Goal: Information Seeking & Learning: Learn about a topic

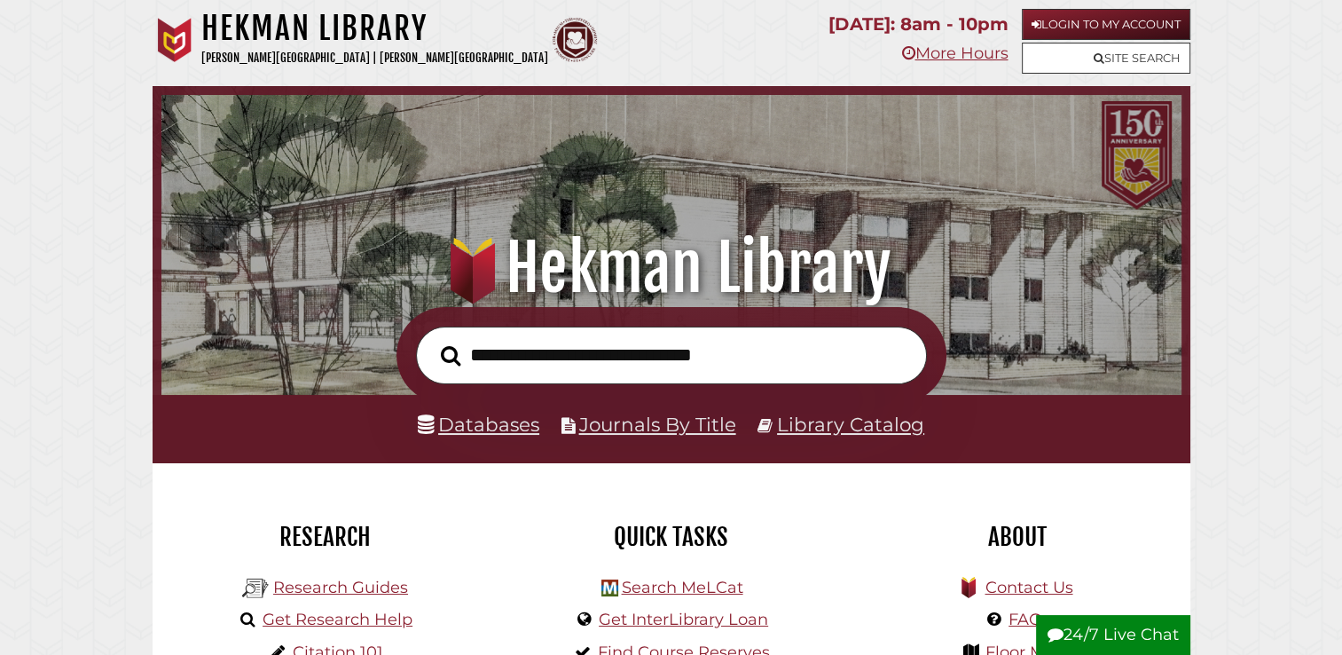
scroll to position [337, 1011]
click at [511, 429] on link "Databases" at bounding box center [479, 424] width 122 height 23
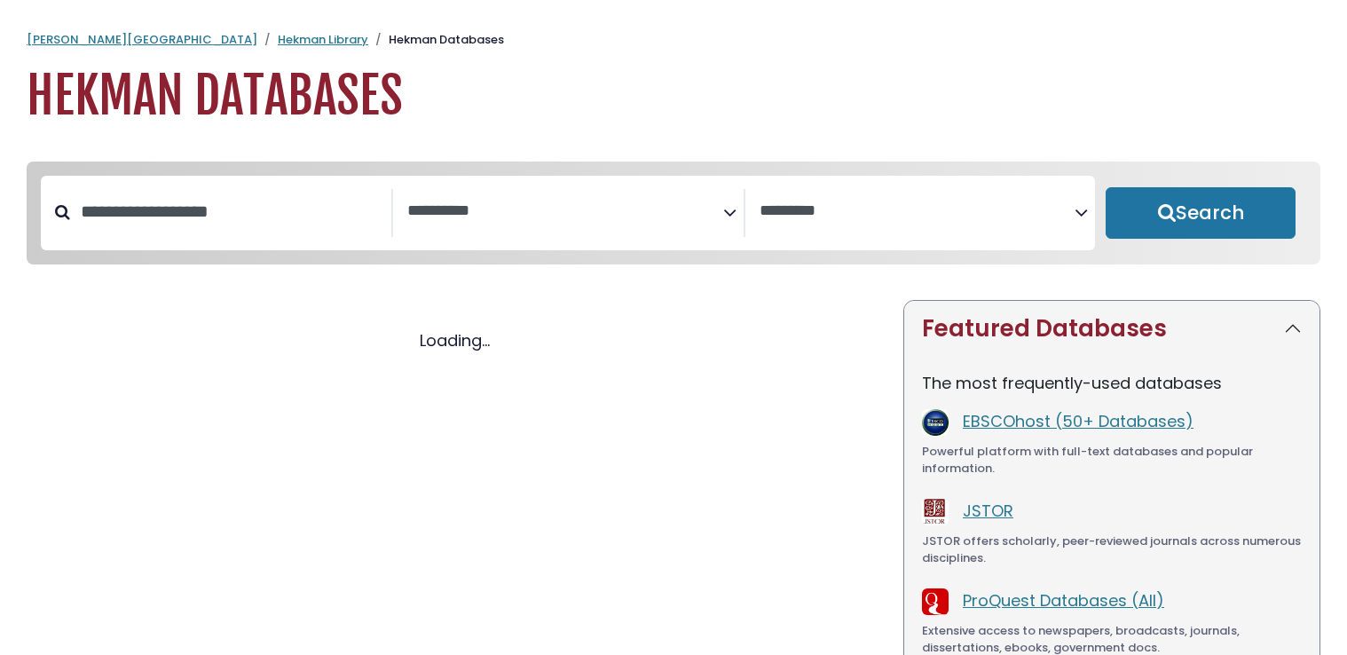
select select "Database Subject Filter"
select select "Database Vendors Filter"
select select "Database Subject Filter"
select select "Database Vendors Filter"
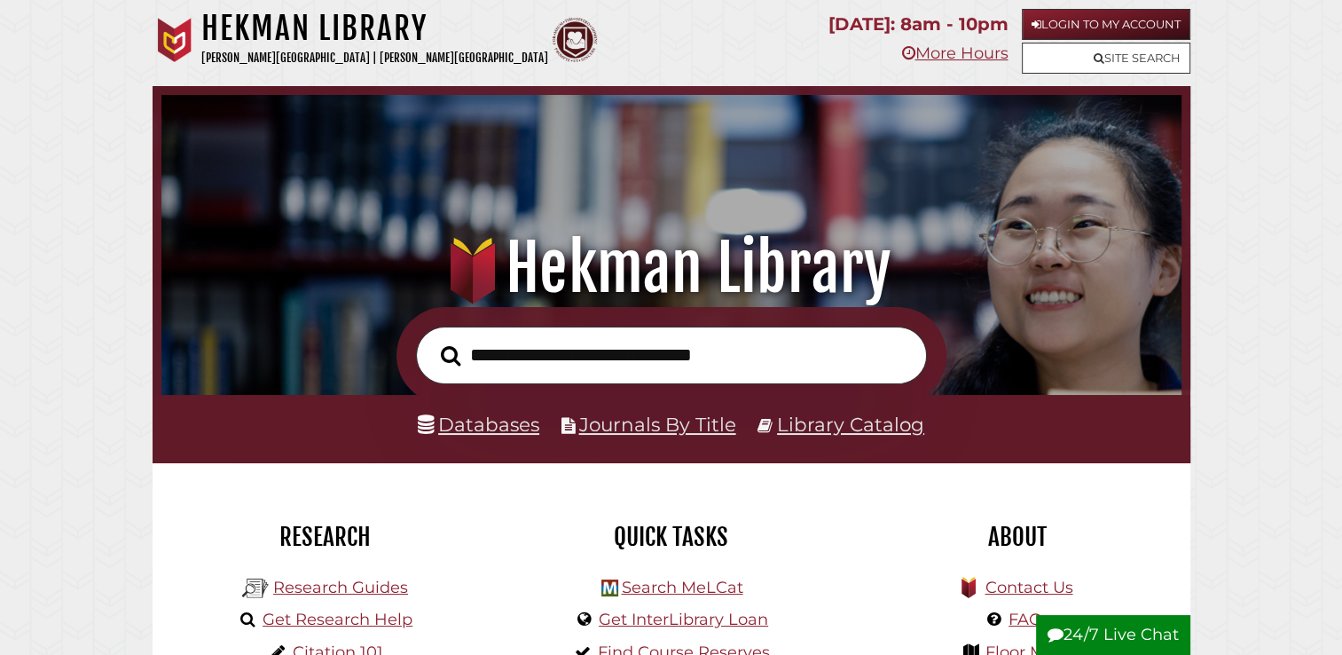
scroll to position [337, 1011]
click at [508, 423] on link "Databases" at bounding box center [479, 424] width 122 height 23
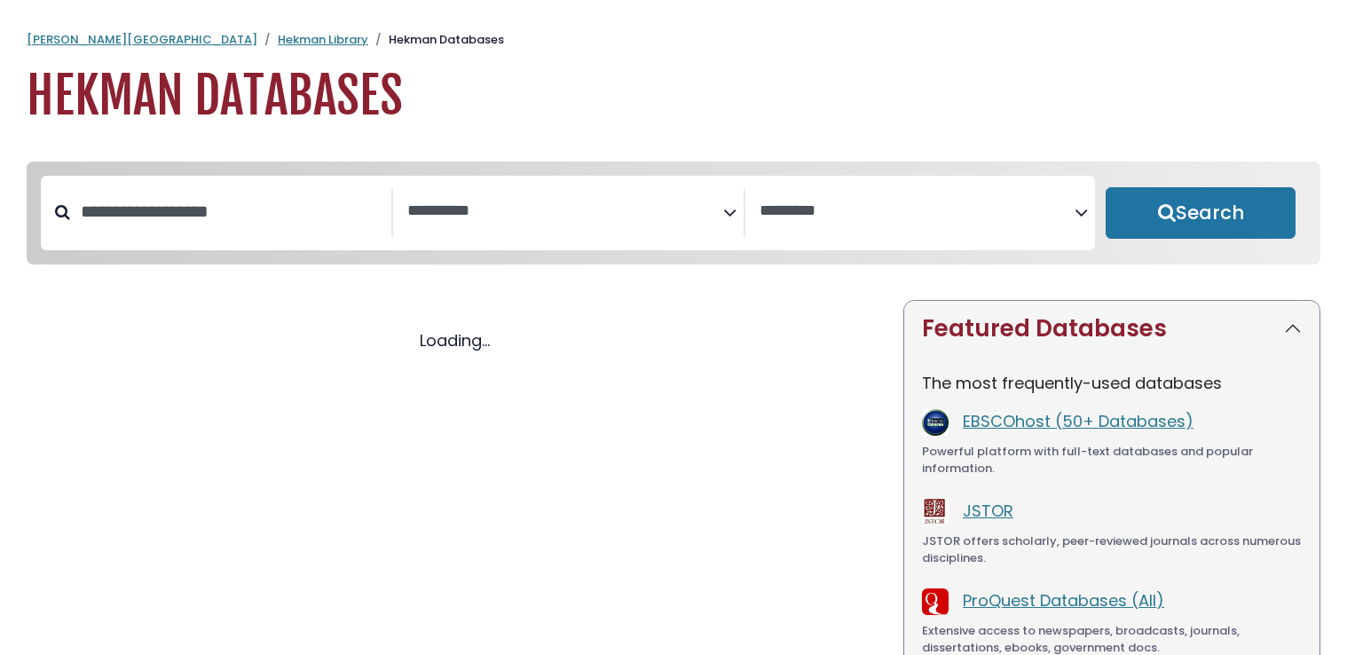
select select "Database Subject Filter"
select select "Database Vendors Filter"
select select "Database Subject Filter"
select select "Database Vendors Filter"
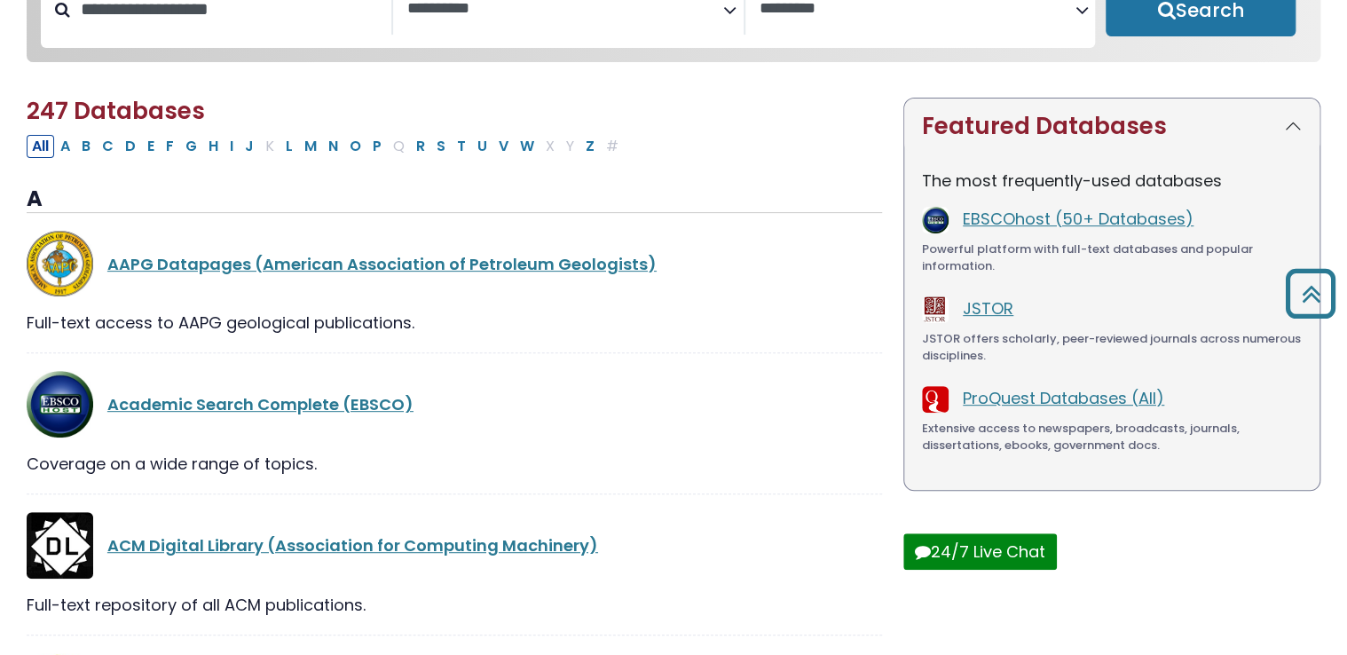
scroll to position [222, 0]
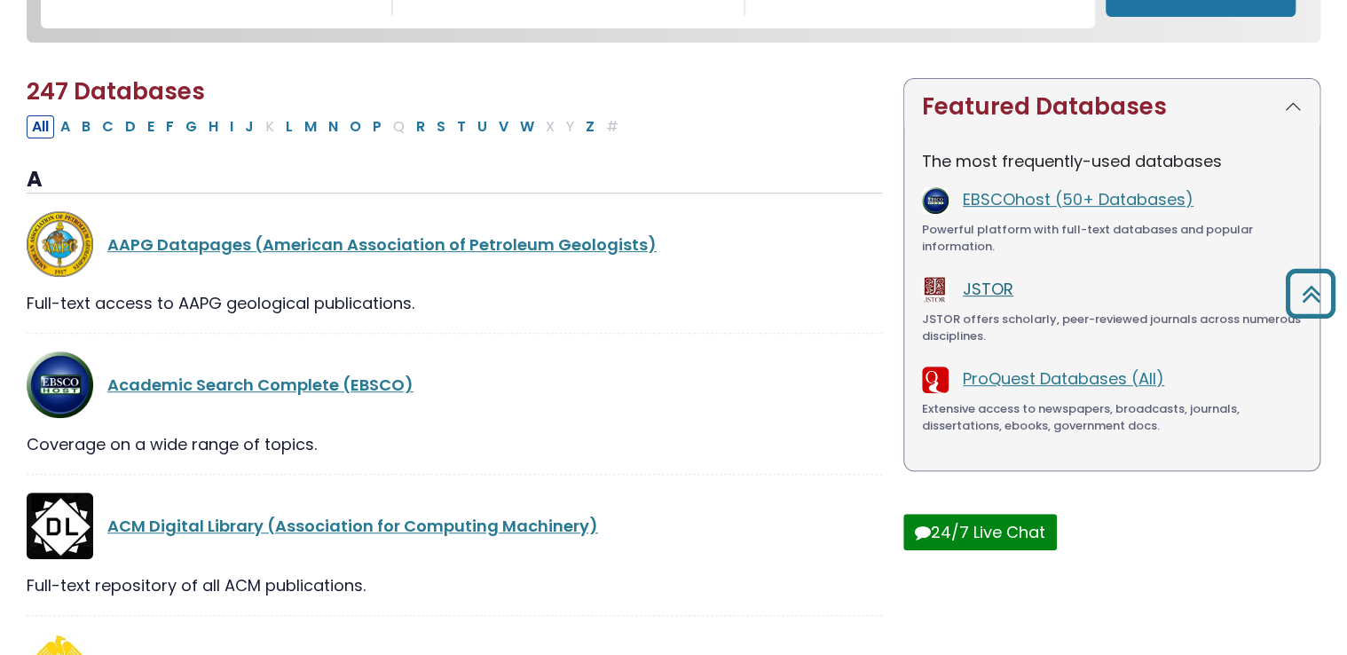
click at [1001, 287] on link "JSTOR" at bounding box center [988, 289] width 51 height 22
